Goal: Answer question/provide support

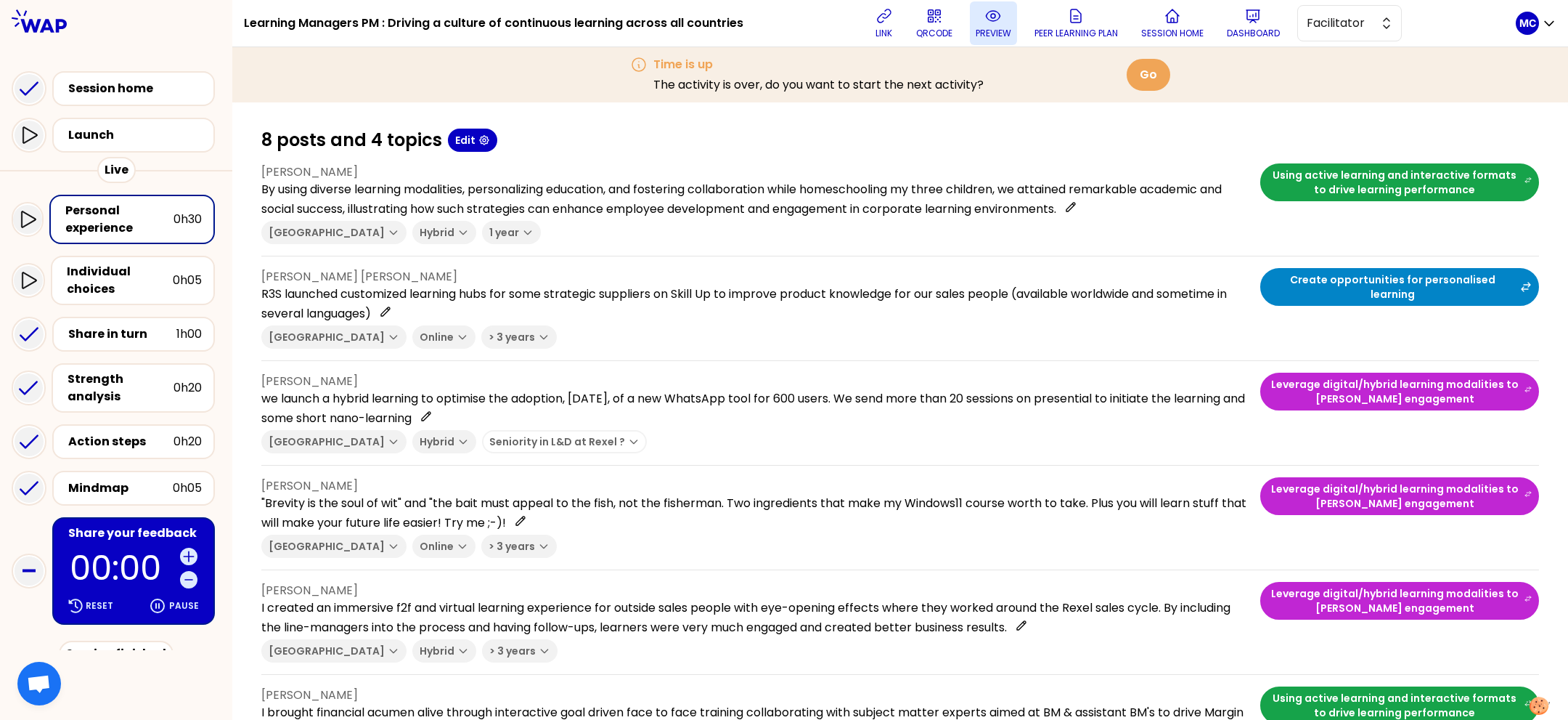
click at [1002, 8] on icon at bounding box center [993, 16] width 17 height 17
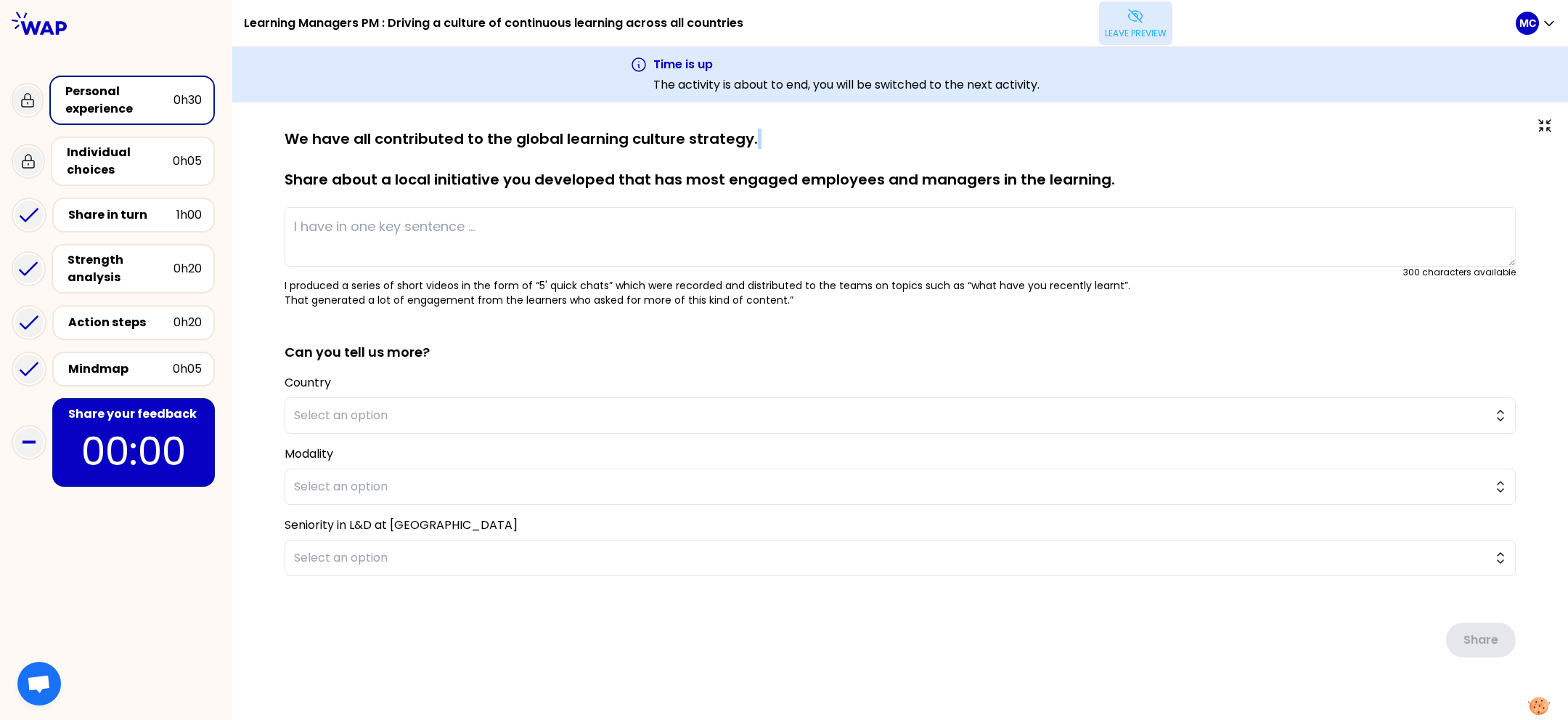
drag, startPoint x: 823, startPoint y: 146, endPoint x: 614, endPoint y: 181, distance: 211.9
click at [644, 177] on p "We have all contributed to the global learning culture strategy. Share about a …" at bounding box center [900, 160] width 1232 height 61
click at [698, 168] on p "We have all contributed to the global learning culture strategy. Share about a …" at bounding box center [900, 160] width 1232 height 61
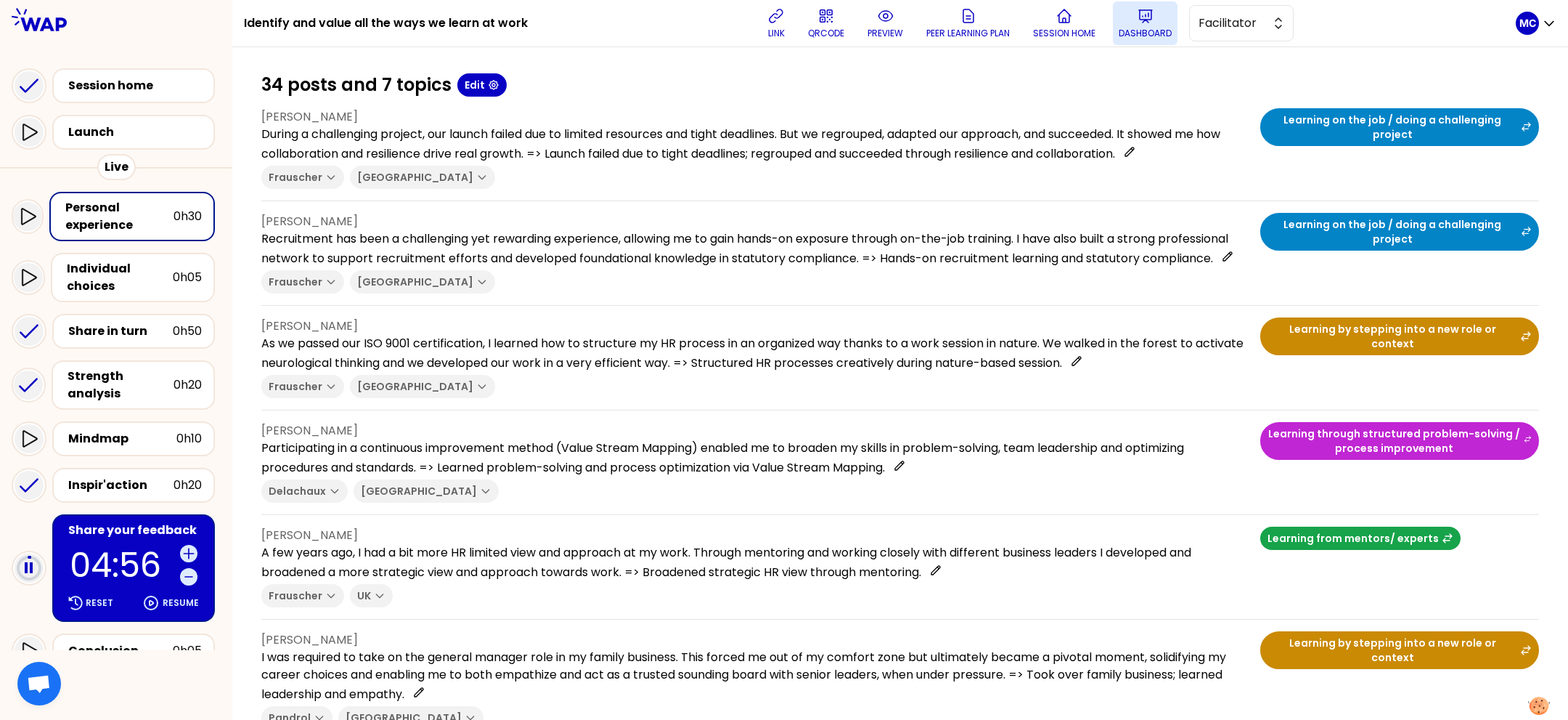
click at [1150, 17] on icon at bounding box center [1146, 16] width 17 height 17
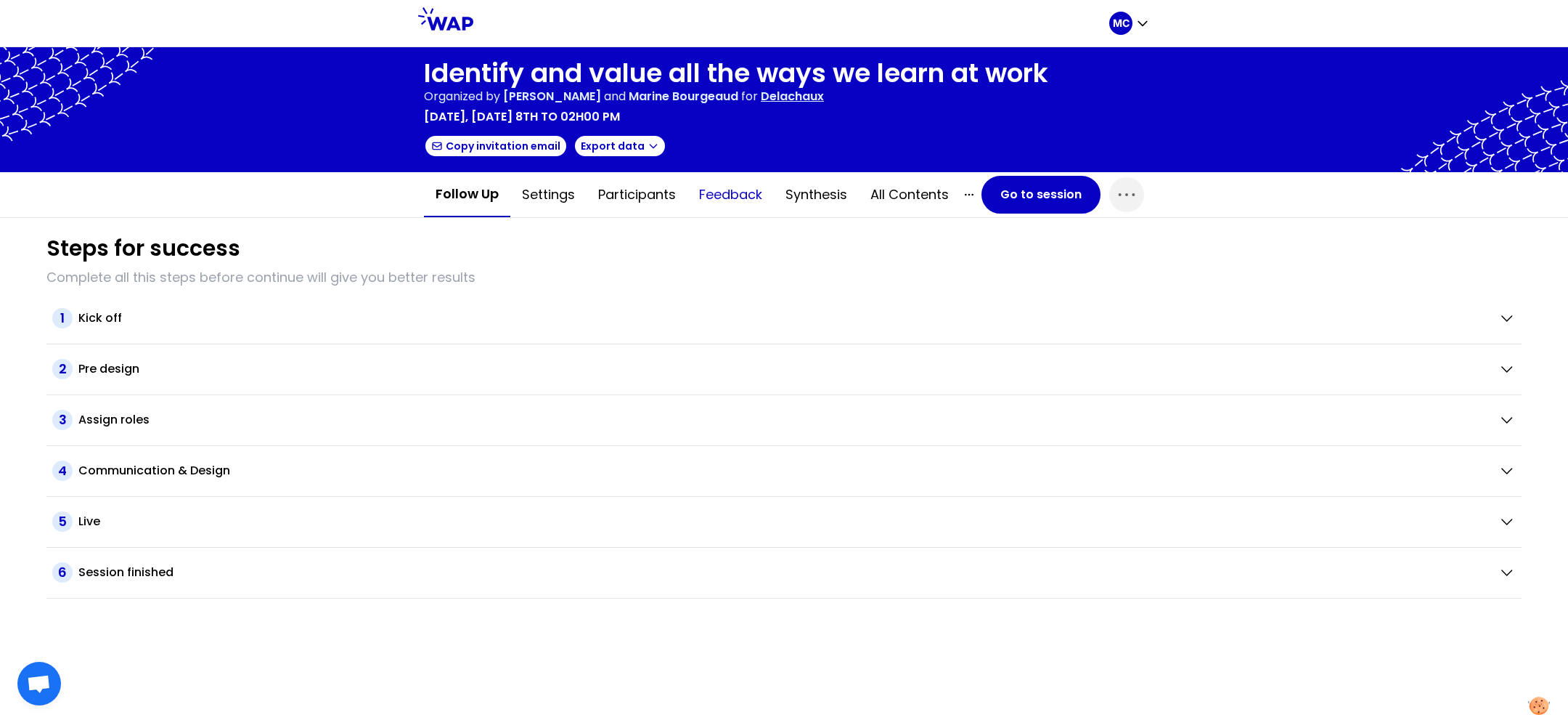
click at [754, 190] on button "Feedback" at bounding box center [731, 195] width 86 height 44
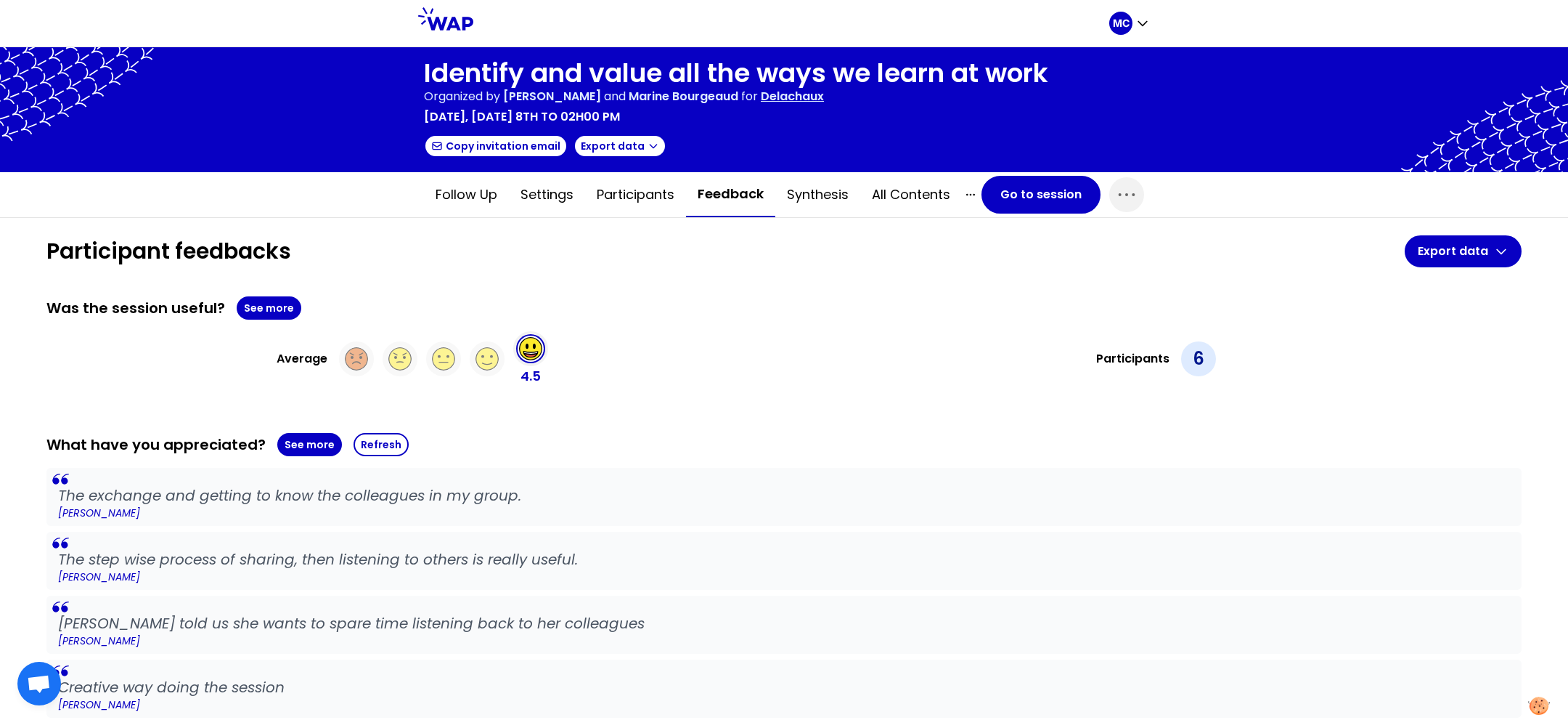
click at [741, 356] on div "Average 4.5" at bounding box center [413, 360] width 732 height 55
click at [298, 445] on button "See more" at bounding box center [310, 445] width 65 height 23
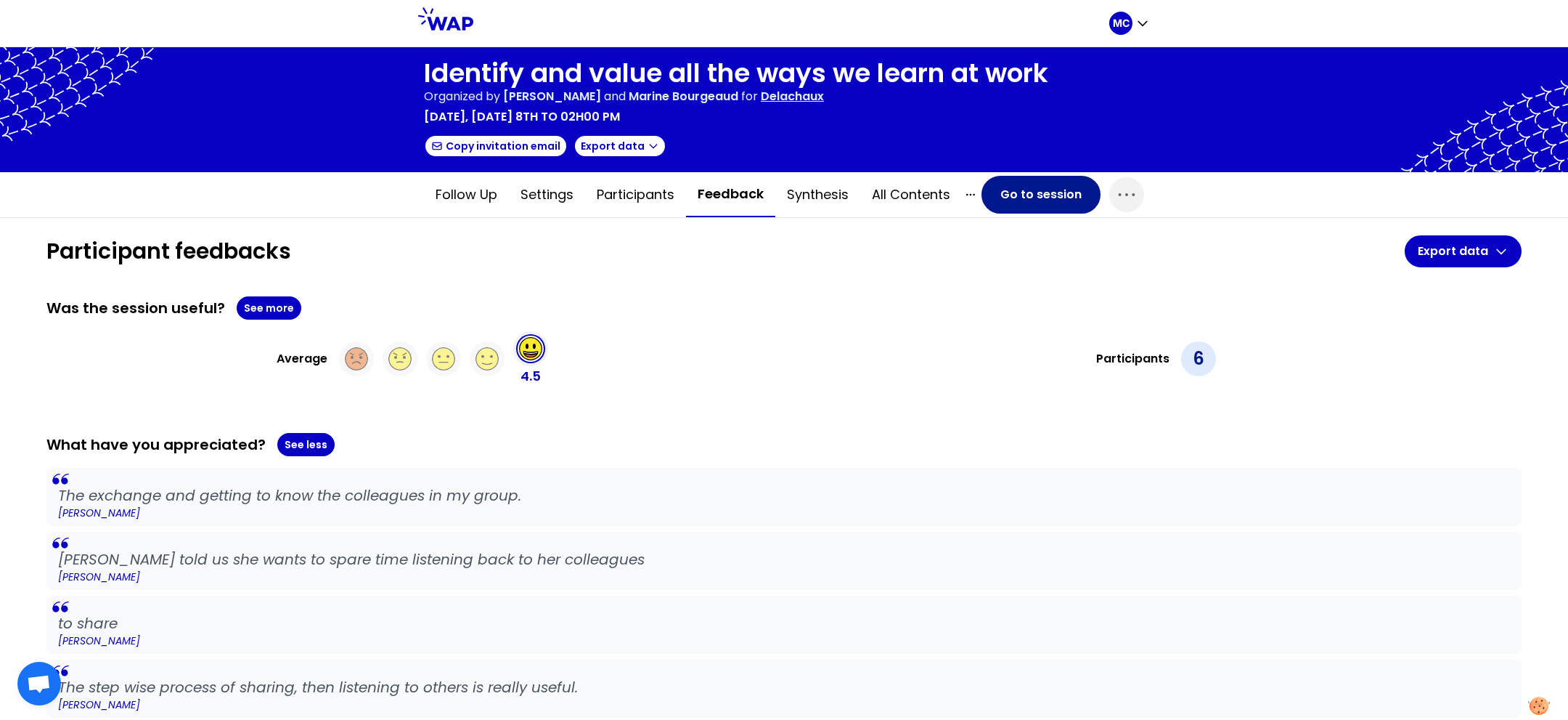
click at [1043, 189] on button "Go to session" at bounding box center [1041, 195] width 119 height 38
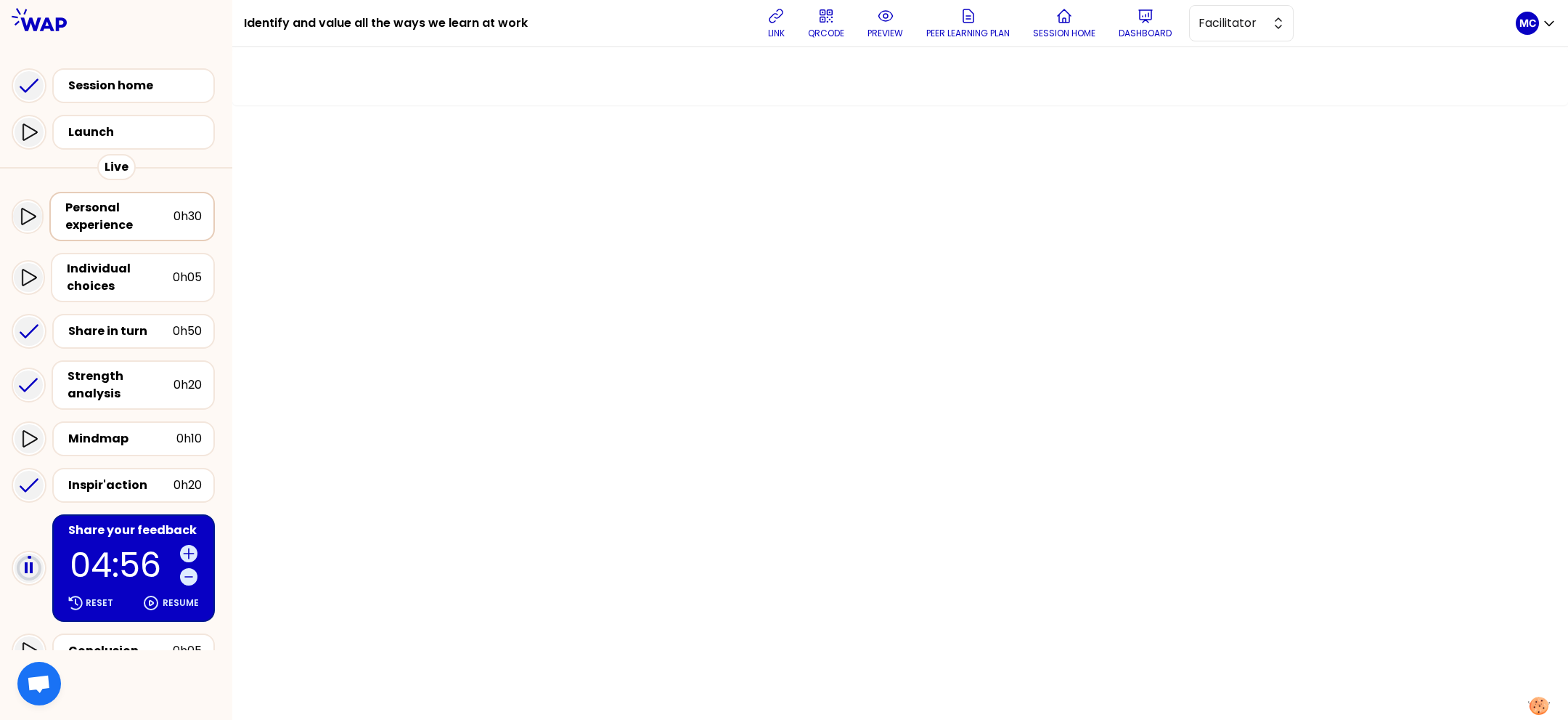
click at [119, 216] on div "Personal experience" at bounding box center [118, 216] width 108 height 34
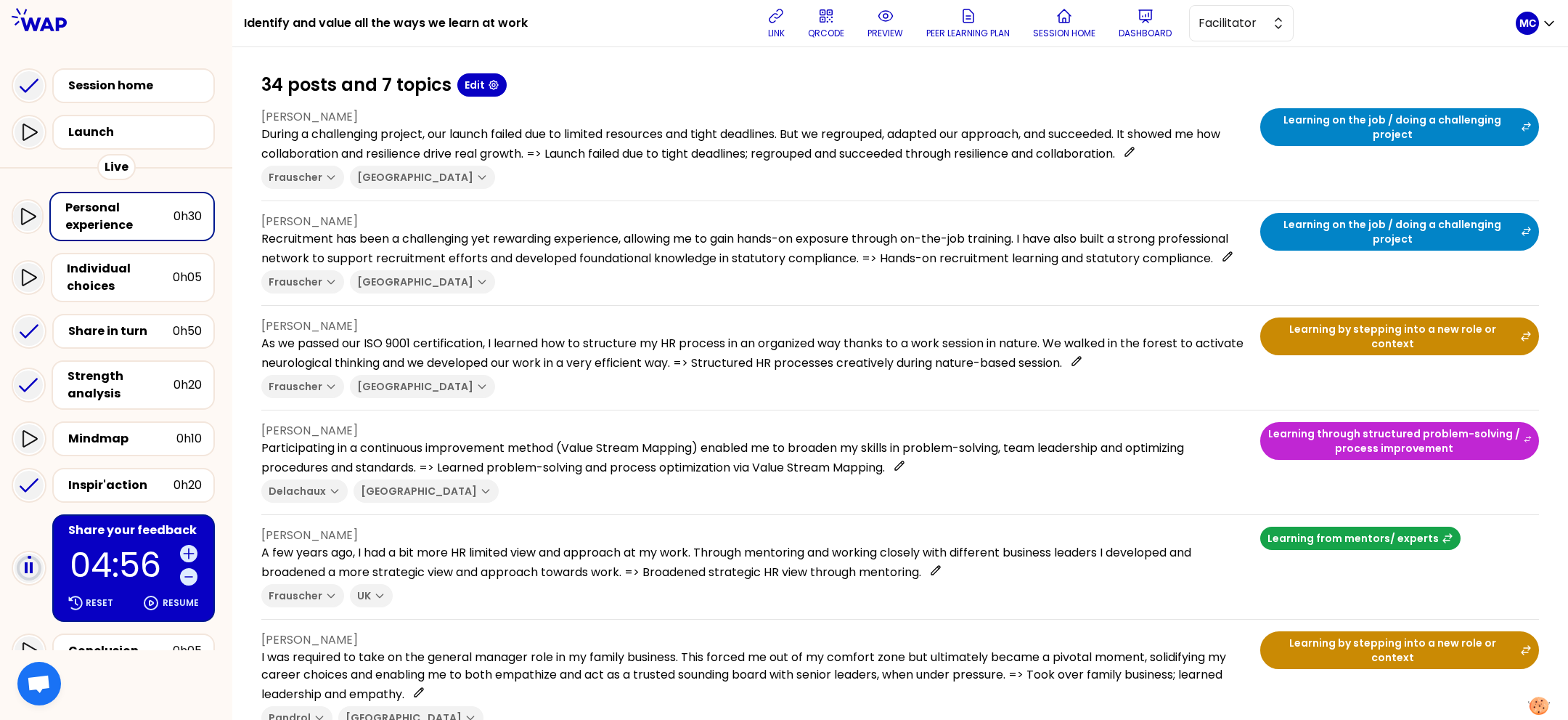
click at [673, 86] on div "34 posts and 7 topics Edit" at bounding box center [900, 85] width 1278 height 23
